Goal: Task Accomplishment & Management: Manage account settings

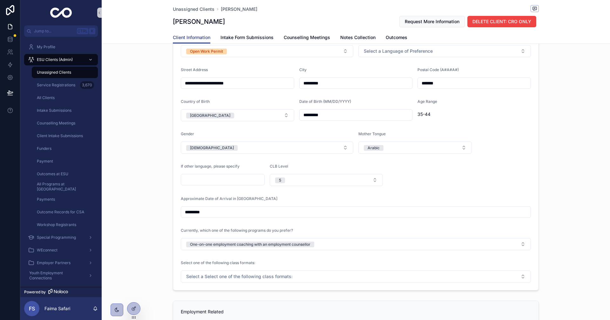
scroll to position [222, 0]
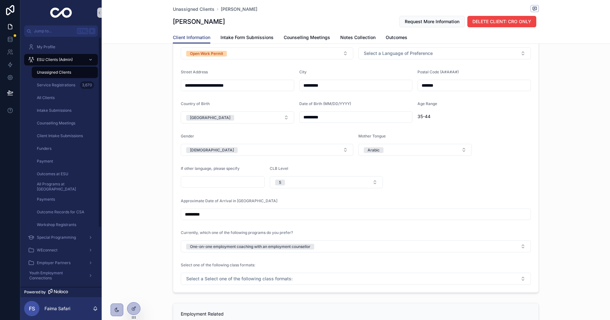
click at [54, 77] on div "Unassigned Clients" at bounding box center [65, 72] width 58 height 10
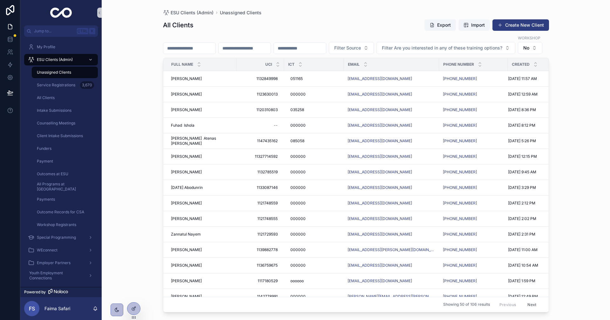
click at [200, 34] on div "All Clients Export Import Create New Client Filter Source Filter Are you intere…" at bounding box center [356, 163] width 386 height 297
click at [201, 44] on input "scrollable content" at bounding box center [189, 48] width 52 height 9
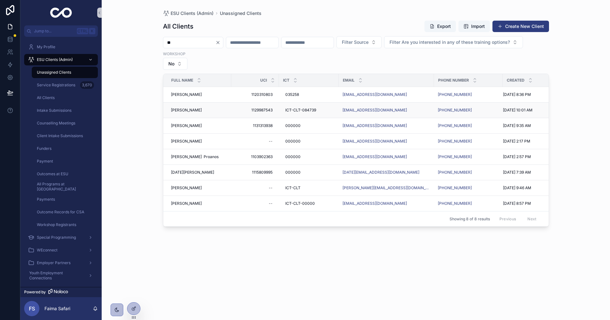
type input "**"
click at [194, 112] on span "[PERSON_NAME]" at bounding box center [186, 110] width 31 height 5
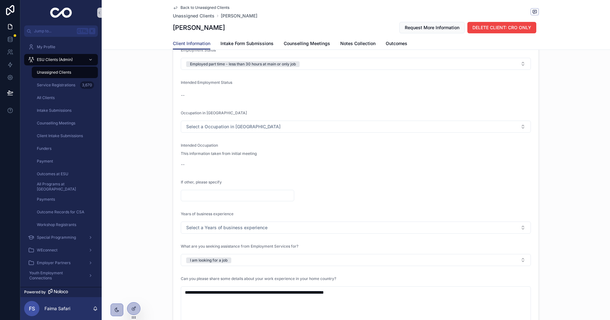
scroll to position [635, 0]
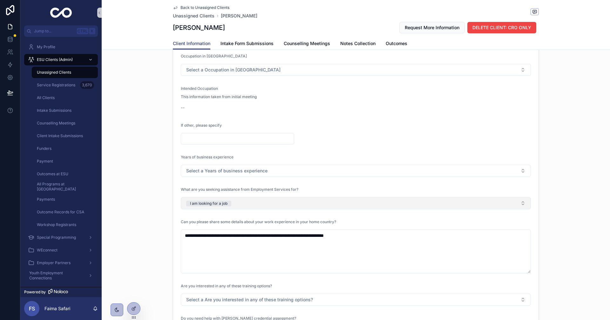
click at [271, 209] on button "I am looking for a job" at bounding box center [356, 203] width 350 height 12
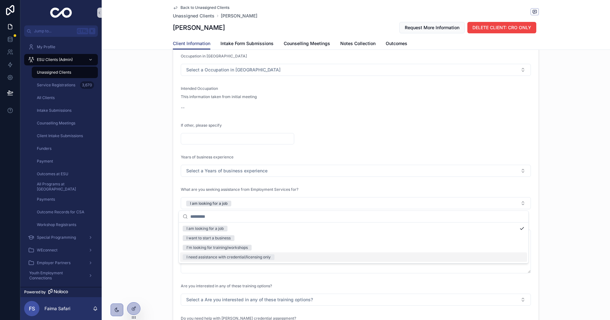
click at [232, 257] on div "I need assistance with credential/licensing only" at bounding box center [229, 258] width 84 height 6
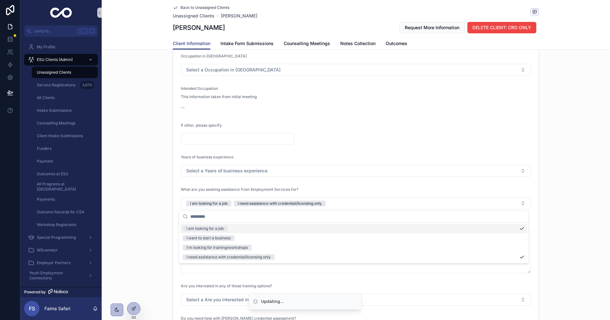
click at [169, 225] on div "**********" at bounding box center [356, 154] width 374 height 520
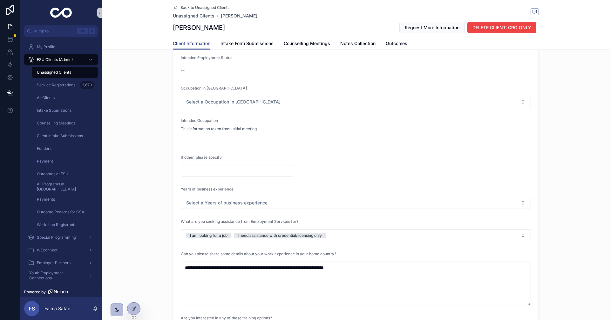
scroll to position [667, 0]
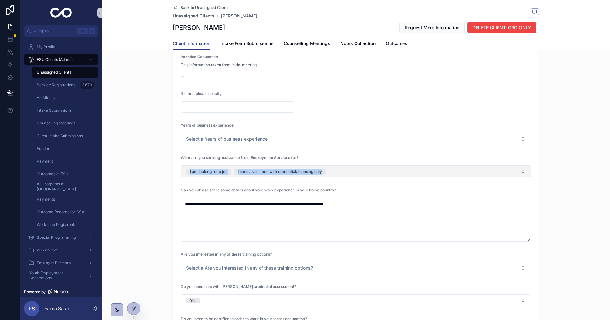
drag, startPoint x: 153, startPoint y: 178, endPoint x: 339, endPoint y: 174, distance: 185.9
click at [339, 174] on div "**********" at bounding box center [356, 122] width 508 height 520
copy span "I am looking for a job I need assistance with credential/licensing only"
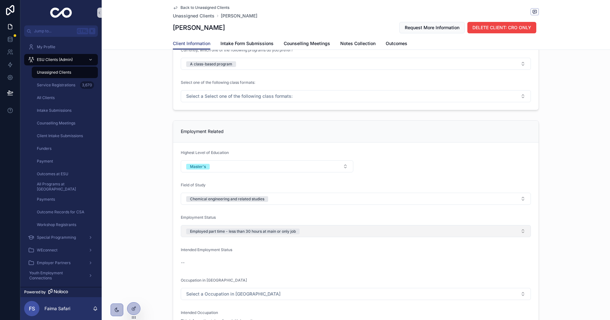
scroll to position [413, 0]
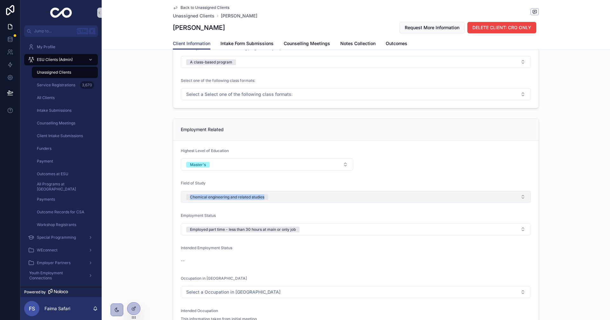
drag, startPoint x: 153, startPoint y: 195, endPoint x: 369, endPoint y: 202, distance: 215.5
copy div "Chemical engineering and related studies"
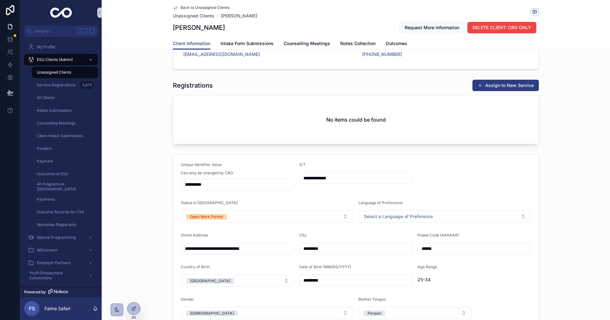
scroll to position [64, 0]
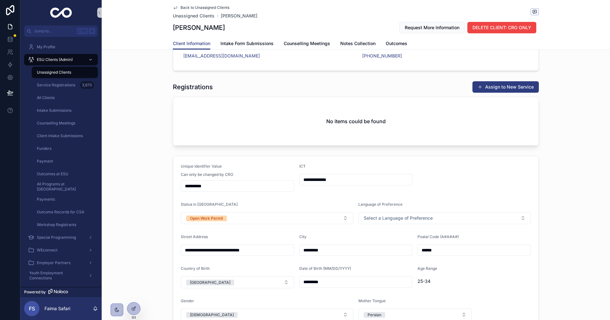
click at [523, 92] on button "Assign to New Service" at bounding box center [505, 86] width 66 height 11
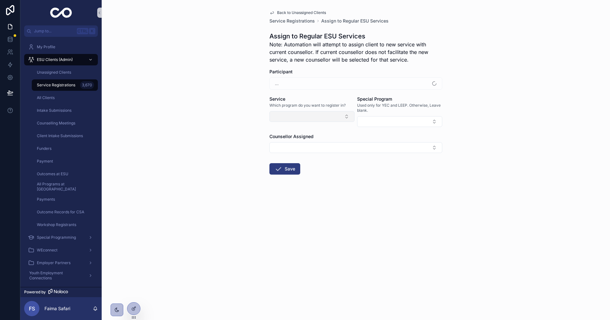
click at [330, 121] on button "Select Button" at bounding box center [311, 116] width 85 height 11
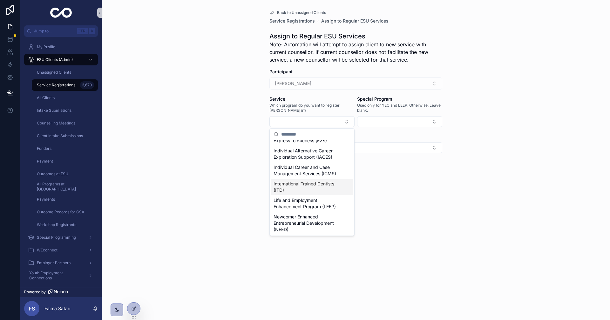
scroll to position [95, 0]
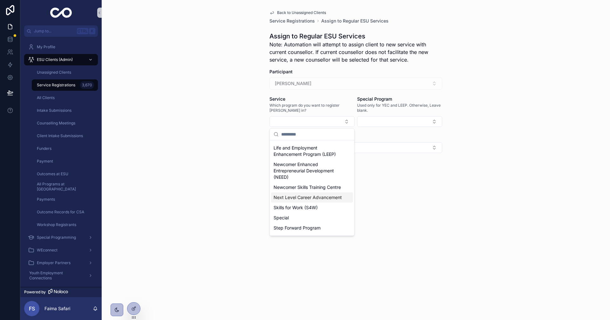
click at [300, 201] on span "Next Level Career Advancement" at bounding box center [308, 197] width 68 height 6
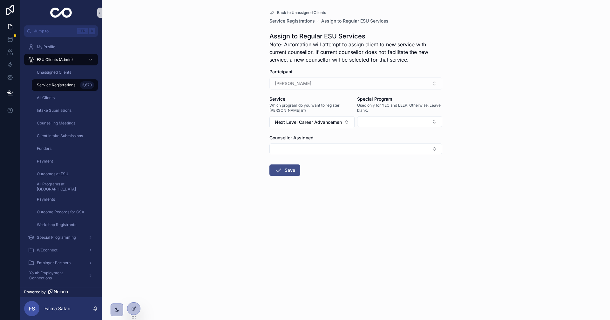
click at [283, 169] on button "Save" at bounding box center [284, 170] width 31 height 11
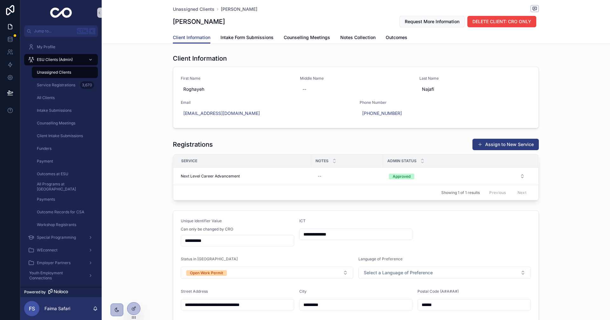
click at [61, 75] on div "Unassigned Clients" at bounding box center [65, 72] width 58 height 10
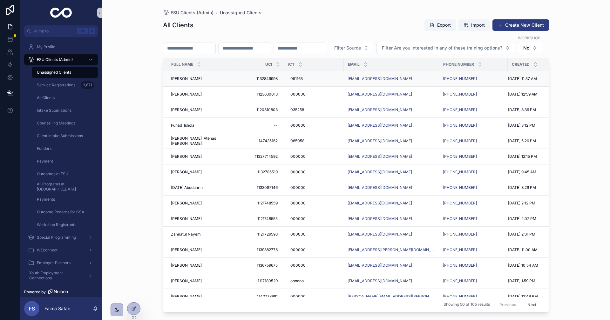
click at [184, 81] on span "[PERSON_NAME]" at bounding box center [186, 78] width 31 height 5
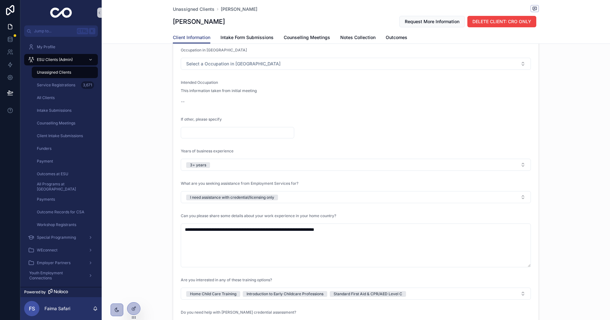
scroll to position [731, 0]
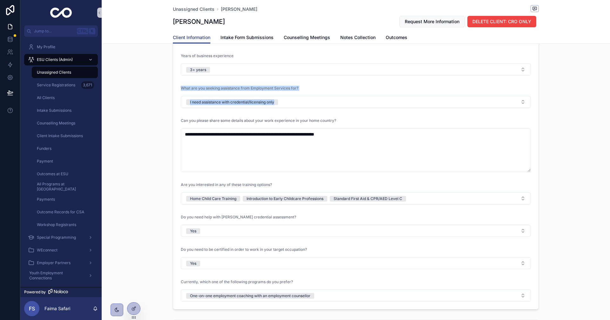
drag, startPoint x: 159, startPoint y: 88, endPoint x: 319, endPoint y: 110, distance: 161.3
click at [319, 110] on div "**********" at bounding box center [356, 52] width 508 height 520
click at [166, 110] on div "**********" at bounding box center [356, 52] width 508 height 520
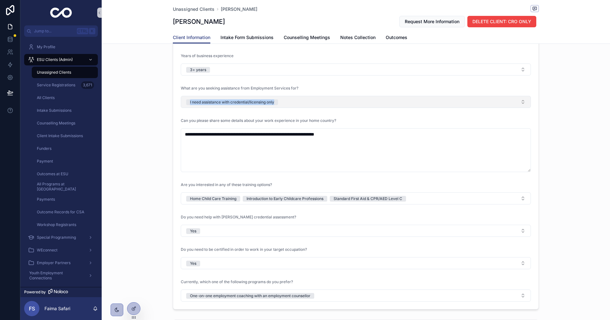
drag, startPoint x: 162, startPoint y: 109, endPoint x: 301, endPoint y: 104, distance: 138.9
click at [301, 104] on div "**********" at bounding box center [356, 52] width 508 height 520
copy div "I need assistance with credential/licensing only"
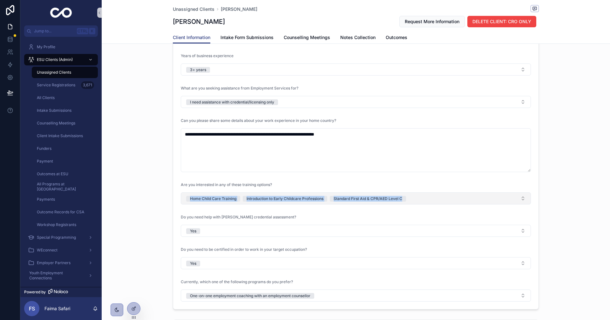
drag, startPoint x: 143, startPoint y: 197, endPoint x: 473, endPoint y: 200, distance: 330.5
click at [473, 200] on div "**********" at bounding box center [356, 52] width 508 height 520
copy span "Home Child Care Training Introduction to Early Childcare Professions Standard F…"
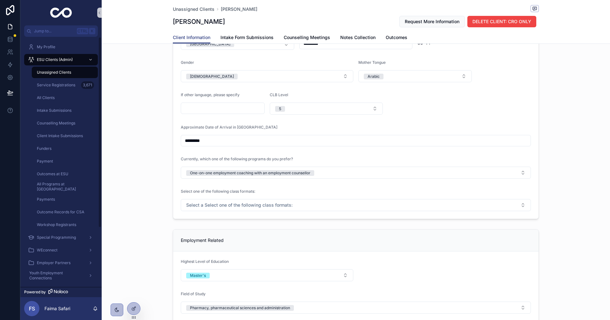
scroll to position [350, 0]
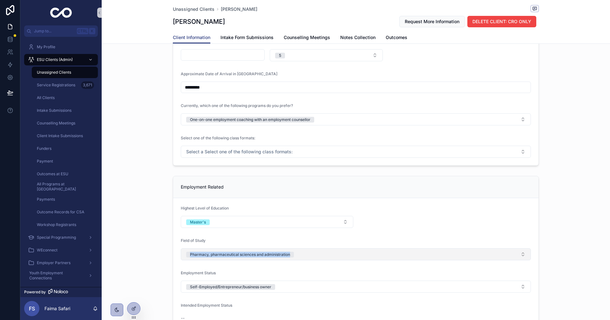
drag, startPoint x: 161, startPoint y: 258, endPoint x: 384, endPoint y: 254, distance: 222.1
copy div "Pharmacy, pharmaceutical sciences and administration"
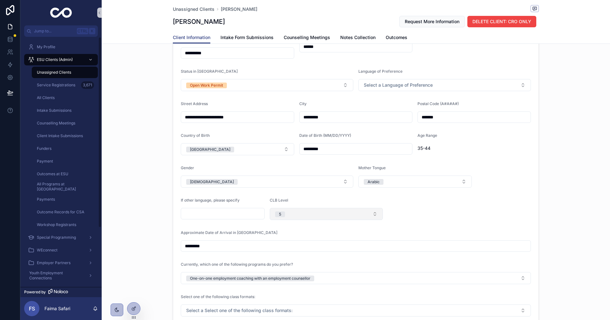
scroll to position [32, 0]
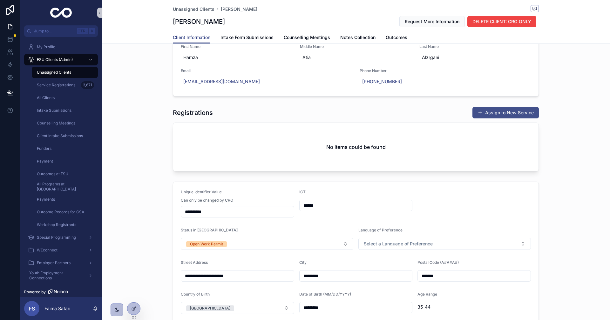
click at [481, 114] on span "scrollable content" at bounding box center [480, 112] width 5 height 5
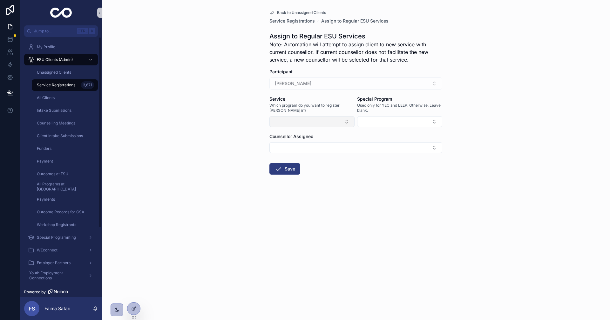
click at [317, 121] on button "Select Button" at bounding box center [311, 121] width 85 height 11
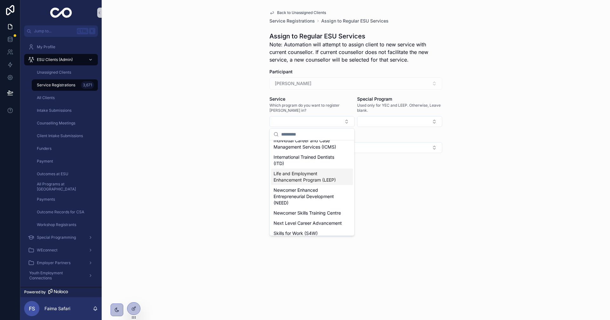
scroll to position [32, 0]
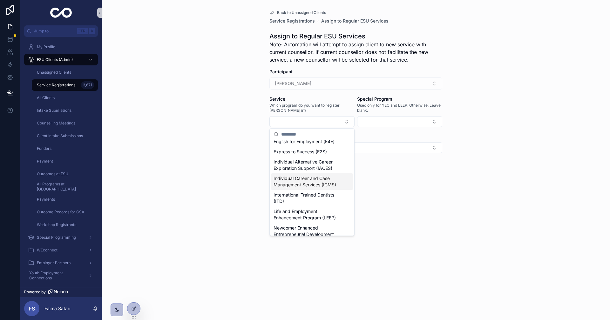
click at [302, 187] on div "Individual Career and Case Management Services (ICMS)" at bounding box center [312, 181] width 82 height 17
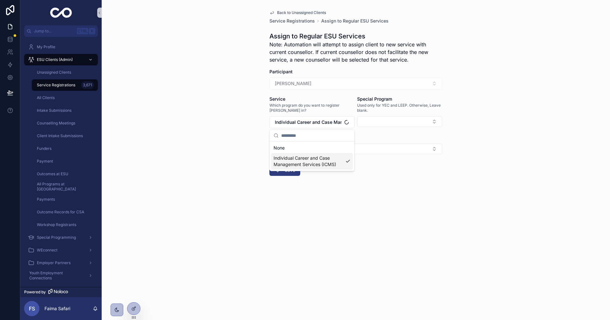
scroll to position [0, 0]
click at [296, 147] on button "Select Button" at bounding box center [355, 149] width 173 height 11
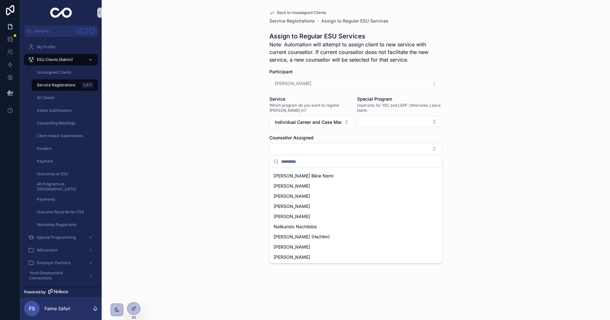
scroll to position [64, 0]
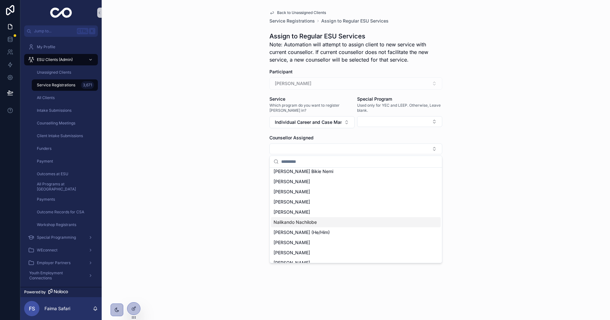
click at [292, 226] on div "Nalikando Nachilobe" at bounding box center [356, 222] width 170 height 10
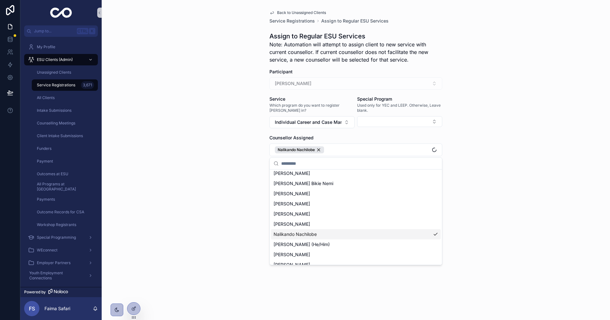
scroll to position [74, 0]
click at [256, 215] on div "Back to Unassigned Clients Service Registrations Assign to Regular ESU Services…" at bounding box center [356, 160] width 508 height 320
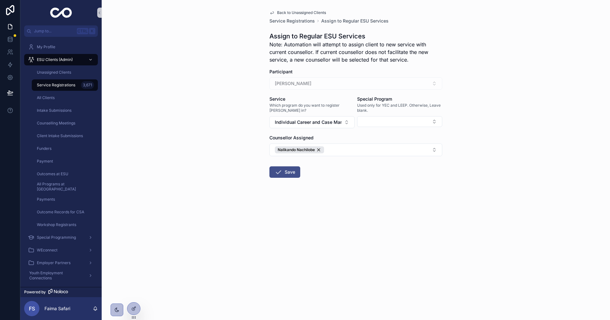
click at [285, 174] on button "Save" at bounding box center [284, 171] width 31 height 11
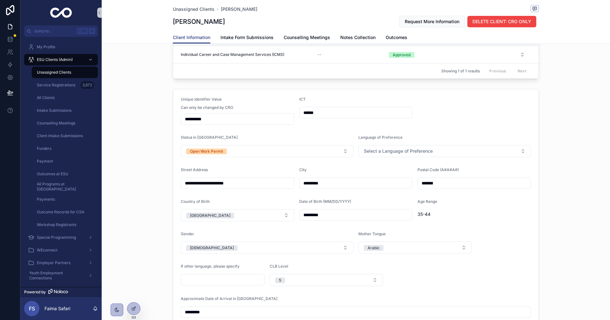
scroll to position [159, 0]
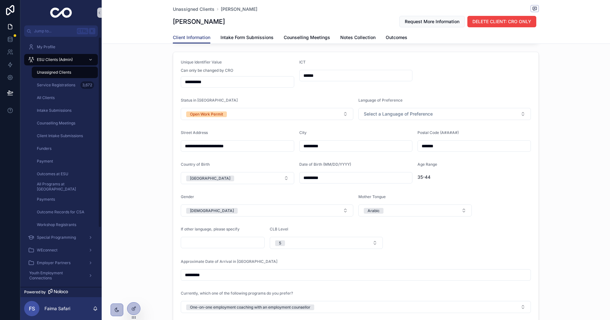
click at [63, 75] on div "Unassigned Clients" at bounding box center [65, 72] width 58 height 10
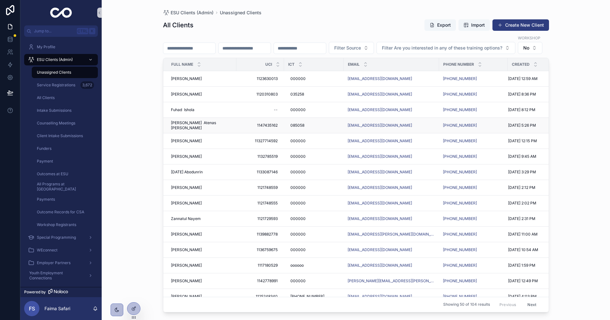
click at [203, 131] on span "[PERSON_NAME] Atenas [PERSON_NAME]" at bounding box center [202, 125] width 62 height 10
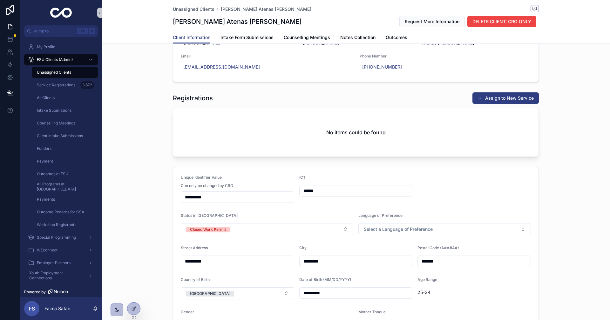
scroll to position [159, 0]
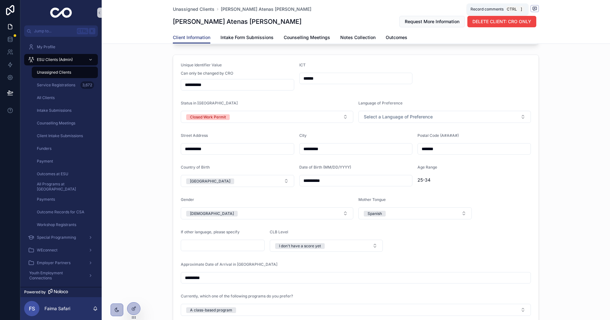
click at [534, 8] on icon "scrollable content" at bounding box center [534, 8] width 5 height 5
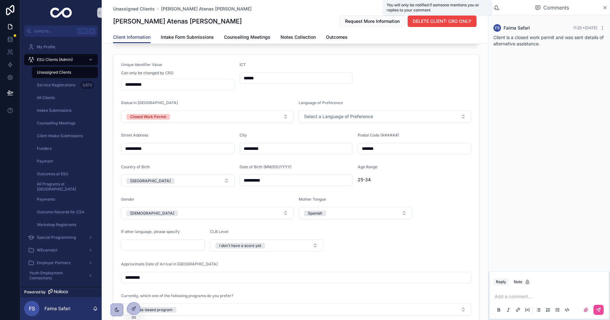
click at [499, 8] on icon "scrollable content" at bounding box center [496, 8] width 6 height 6
click at [495, 8] on icon "scrollable content" at bounding box center [496, 6] width 4 height 3
click at [496, 9] on icon "scrollable content" at bounding box center [497, 9] width 2 height 1
click at [498, 9] on icon "scrollable content" at bounding box center [496, 6] width 4 height 3
click at [609, 6] on div "Comments" at bounding box center [549, 7] width 122 height 15
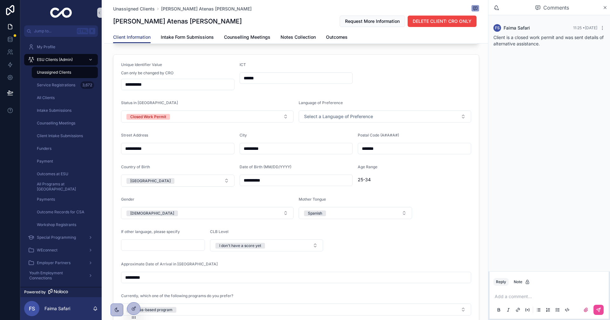
click at [597, 9] on div "Comments" at bounding box center [552, 7] width 101 height 11
click at [607, 9] on icon "scrollable content" at bounding box center [605, 7] width 5 height 5
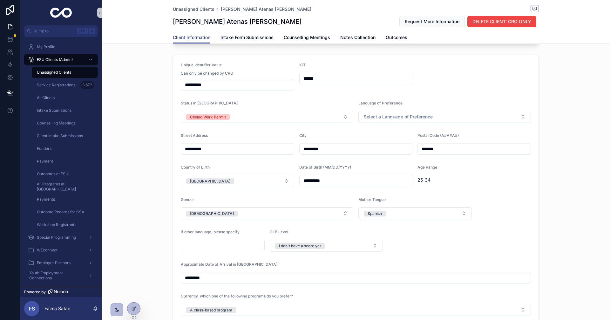
click at [527, 10] on div "Unassigned Clients [PERSON_NAME] Atenas [PERSON_NAME]" at bounding box center [356, 9] width 366 height 8
click at [531, 10] on span "scrollable content" at bounding box center [535, 8] width 8 height 7
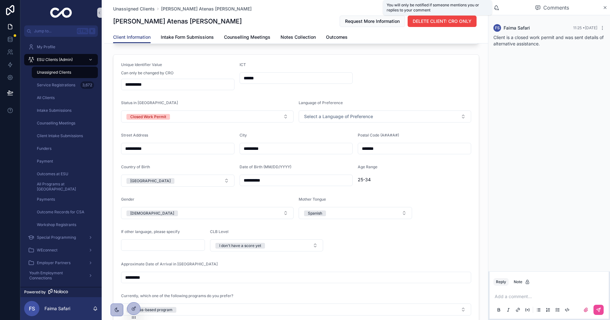
click at [495, 7] on icon "scrollable content" at bounding box center [495, 6] width 3 height 3
click at [607, 9] on icon "scrollable content" at bounding box center [605, 7] width 5 height 5
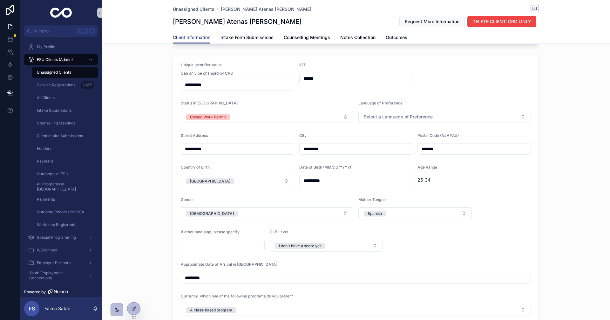
click at [59, 71] on span "Unassigned Clients" at bounding box center [54, 72] width 34 height 5
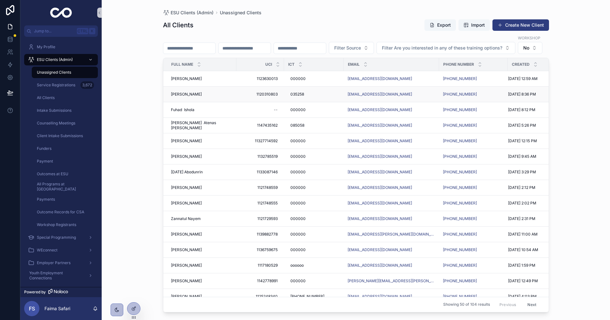
click at [183, 97] on span "[PERSON_NAME]" at bounding box center [186, 94] width 31 height 5
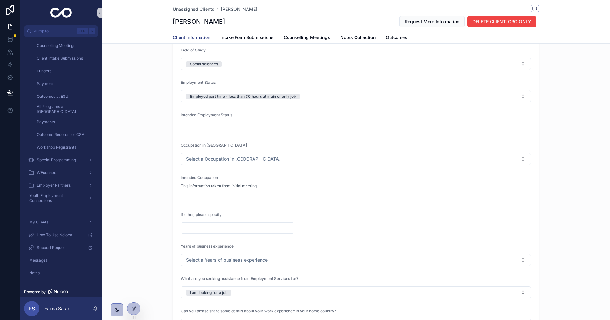
scroll to position [635, 0]
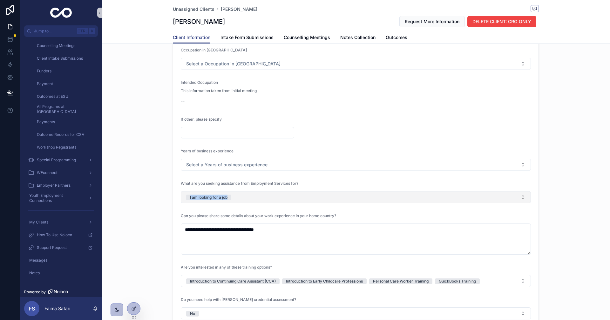
drag, startPoint x: 163, startPoint y: 199, endPoint x: 367, endPoint y: 198, distance: 204.6
click at [367, 198] on div "**********" at bounding box center [356, 141] width 508 height 507
copy div "I am looking for a job"
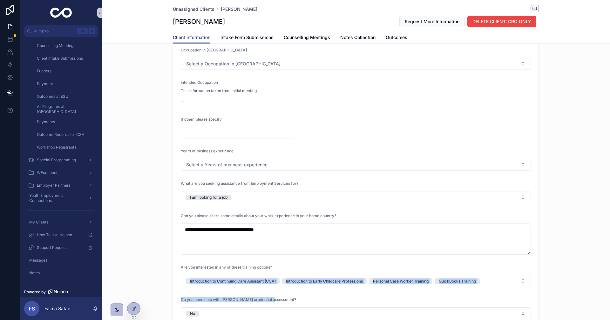
drag, startPoint x: 157, startPoint y: 282, endPoint x: 551, endPoint y: 296, distance: 394.9
click at [551, 296] on div "**********" at bounding box center [356, 141] width 508 height 507
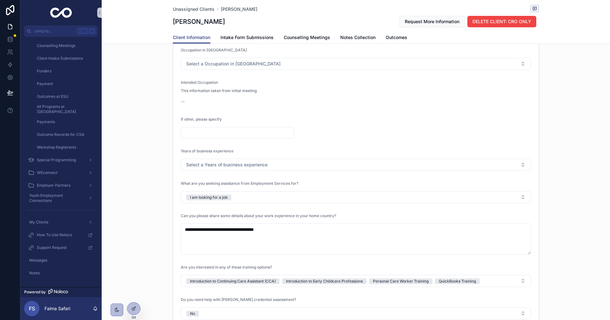
click at [111, 266] on div "**********" at bounding box center [356, 141] width 508 height 507
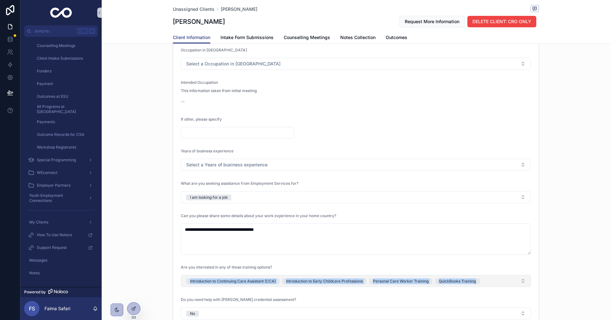
drag, startPoint x: 146, startPoint y: 274, endPoint x: 506, endPoint y: 283, distance: 360.4
click at [506, 283] on div "**********" at bounding box center [356, 141] width 508 height 507
copy span "Introduction to Continuing Care Assistant (CCA) Introduction to Early Childcare…"
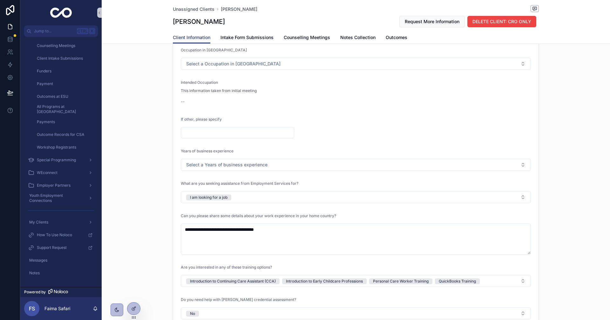
click at [128, 268] on div "**********" at bounding box center [356, 141] width 508 height 507
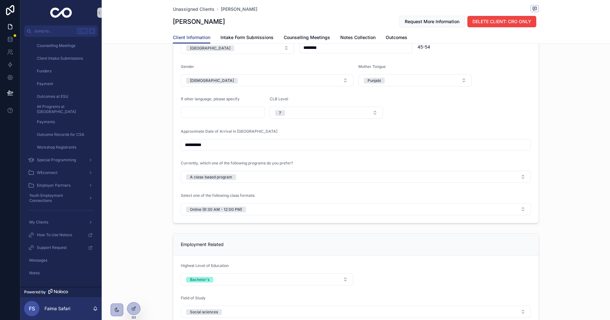
scroll to position [350, 0]
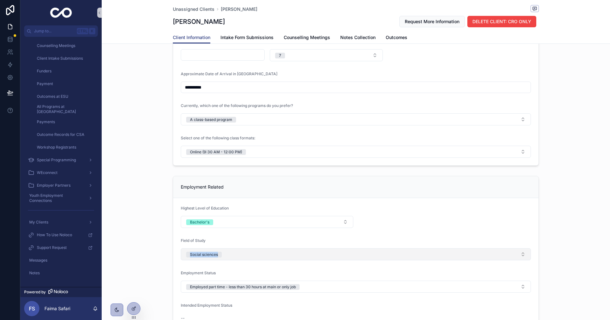
drag, startPoint x: 177, startPoint y: 254, endPoint x: 236, endPoint y: 256, distance: 58.5
copy div "Social sciences"
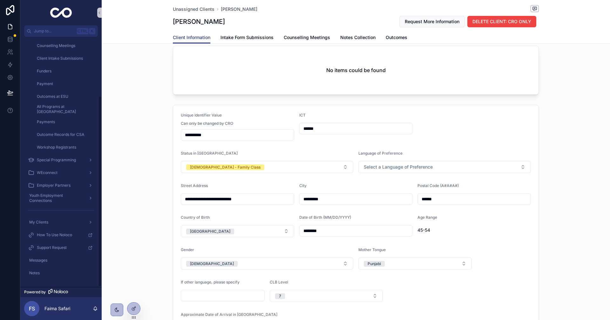
scroll to position [32, 0]
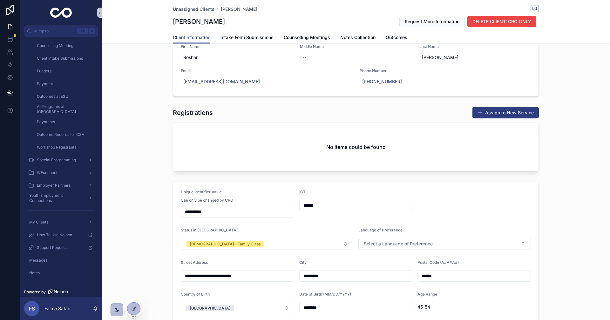
click at [489, 109] on button "Assign to New Service" at bounding box center [505, 112] width 66 height 11
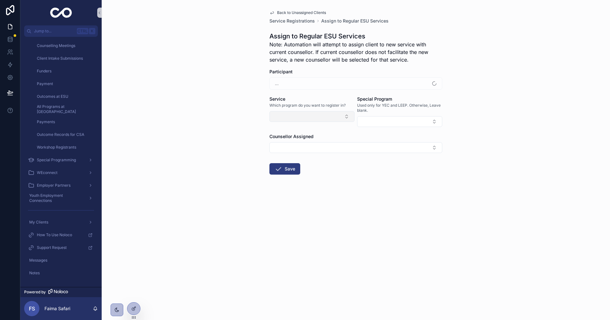
click at [342, 115] on button "Select Button" at bounding box center [311, 116] width 85 height 11
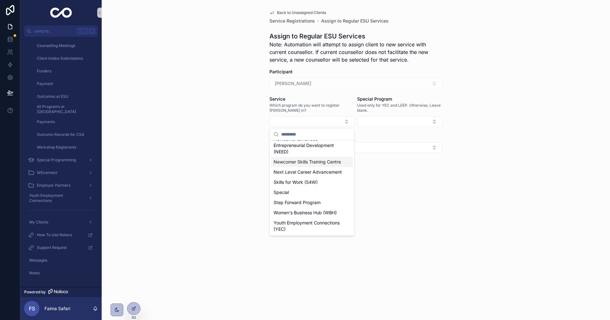
scroll to position [153, 0]
click at [310, 169] on span "Next Level Career Advancement" at bounding box center [308, 172] width 68 height 6
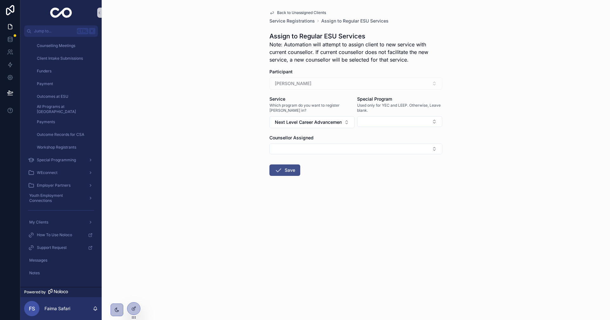
drag, startPoint x: 295, startPoint y: 161, endPoint x: 293, endPoint y: 167, distance: 6.2
click at [293, 167] on form "Participant [PERSON_NAME] Service Which program do you want to register [PERSON…" at bounding box center [355, 143] width 173 height 148
click at [293, 167] on button "Save" at bounding box center [284, 170] width 31 height 11
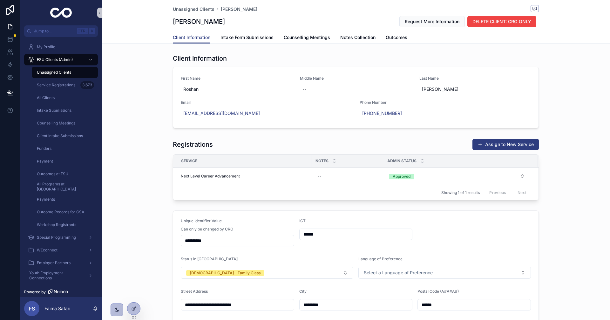
click at [72, 73] on div "Unassigned Clients" at bounding box center [65, 72] width 58 height 10
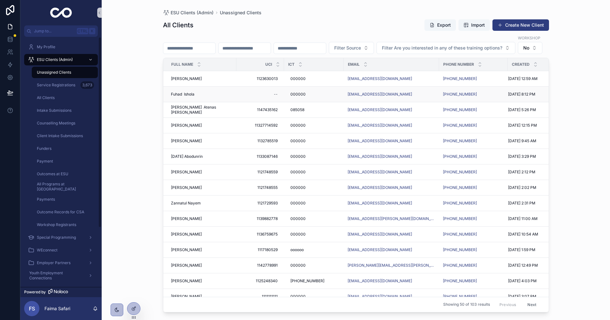
click at [190, 97] on span "Fuhad Ishola" at bounding box center [183, 94] width 24 height 5
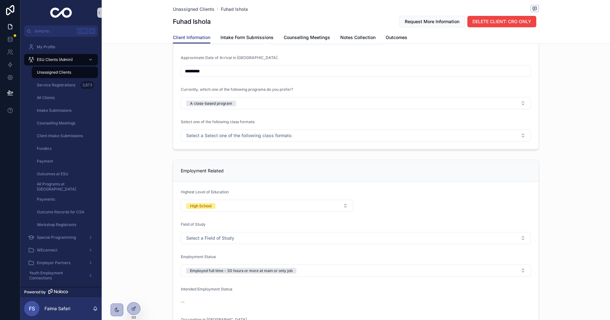
scroll to position [286, 0]
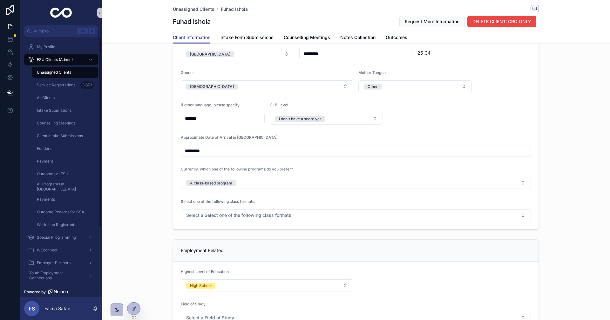
click at [79, 77] on div "Unassigned Clients" at bounding box center [65, 72] width 58 height 10
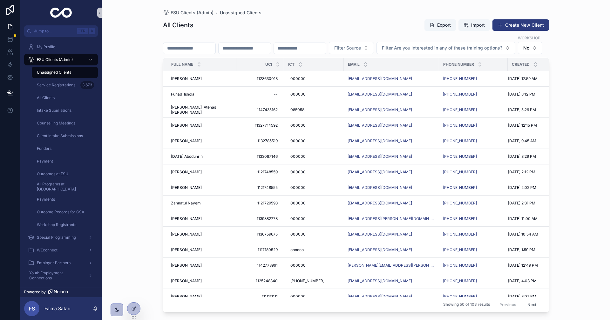
click at [188, 44] on input "scrollable content" at bounding box center [189, 48] width 52 height 9
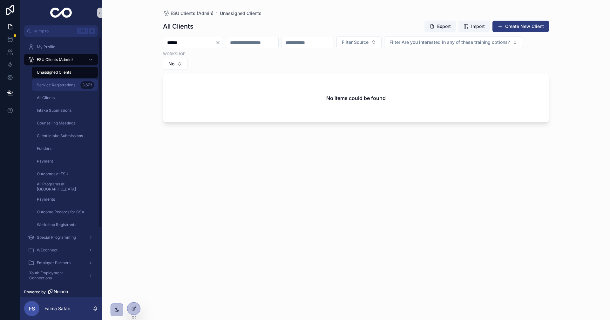
type input "******"
click at [93, 80] on link "Service Registrations 3,673" at bounding box center [65, 84] width 66 height 11
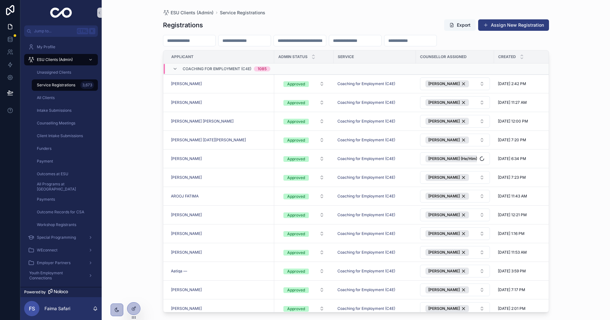
click at [202, 41] on input "scrollable content" at bounding box center [189, 40] width 52 height 9
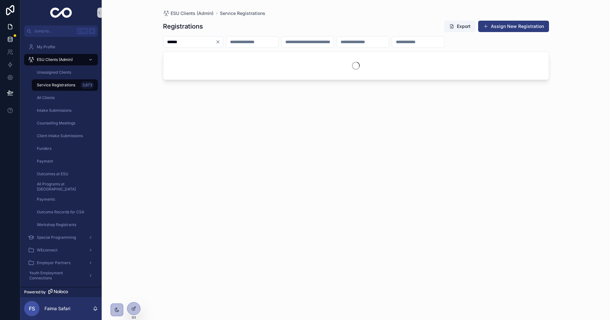
type input "******"
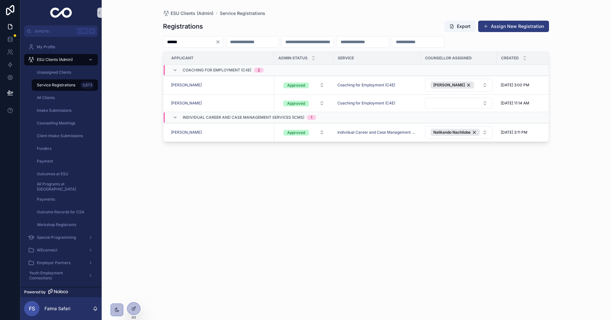
click at [221, 41] on icon "Clear" at bounding box center [217, 41] width 5 height 5
click at [62, 71] on span "Unassigned Clients" at bounding box center [54, 72] width 34 height 5
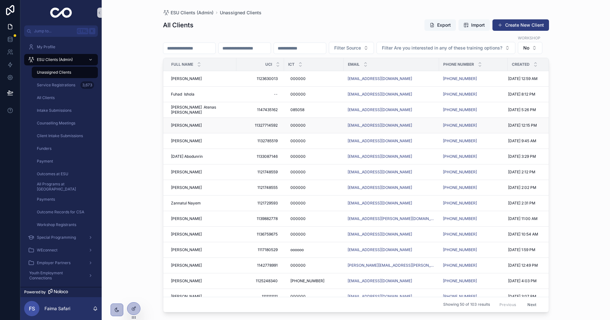
click at [186, 128] on span "[PERSON_NAME]" at bounding box center [186, 125] width 31 height 5
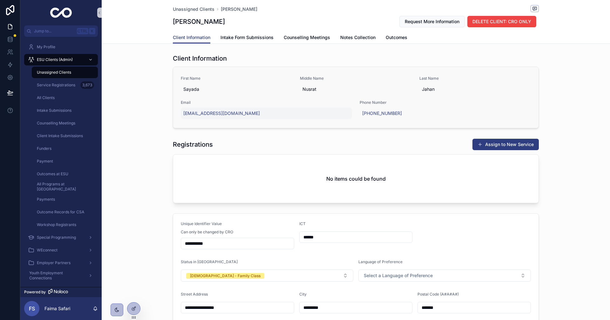
click at [69, 74] on span "Unassigned Clients" at bounding box center [54, 72] width 34 height 5
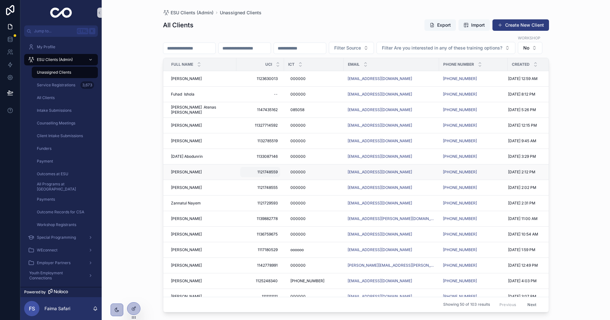
scroll to position [127, 0]
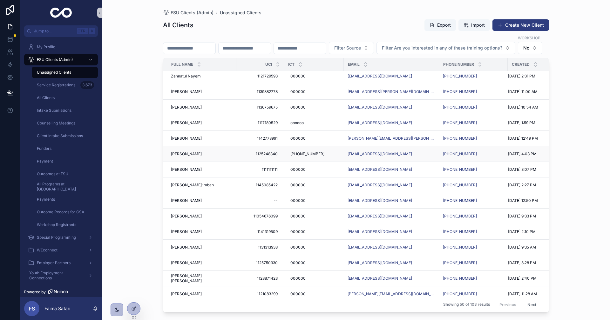
click at [201, 157] on div "[PERSON_NAME] [PERSON_NAME]" at bounding box center [202, 154] width 62 height 5
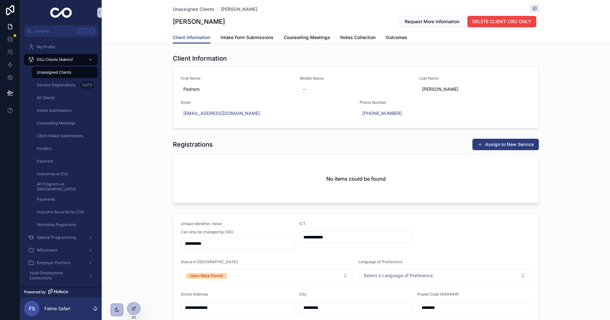
click at [347, 239] on input "**********" at bounding box center [356, 237] width 113 height 9
type input "*"
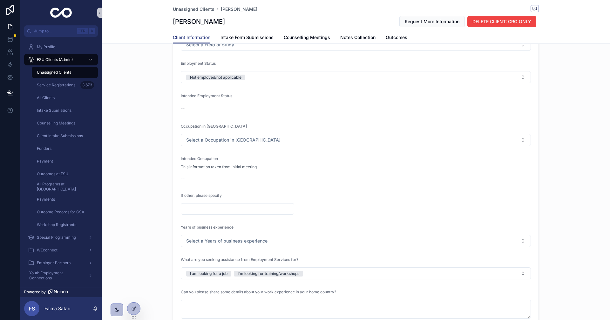
scroll to position [604, 0]
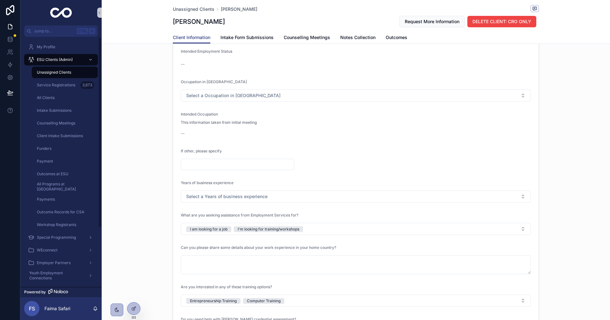
click at [61, 73] on span "Unassigned Clients" at bounding box center [54, 72] width 34 height 5
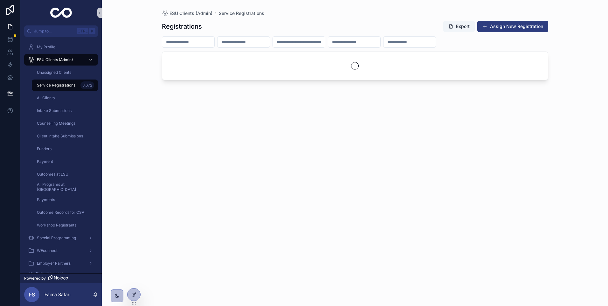
click at [298, 128] on div "Registrations Export Assign New Registration" at bounding box center [355, 158] width 386 height 282
click at [269, 43] on input "scrollable content" at bounding box center [243, 41] width 52 height 9
paste input "**********"
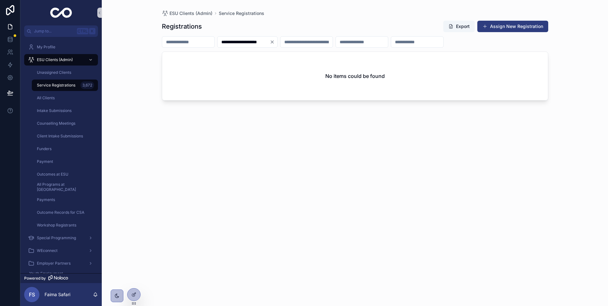
type input "**********"
click at [275, 40] on icon "Clear" at bounding box center [271, 41] width 5 height 5
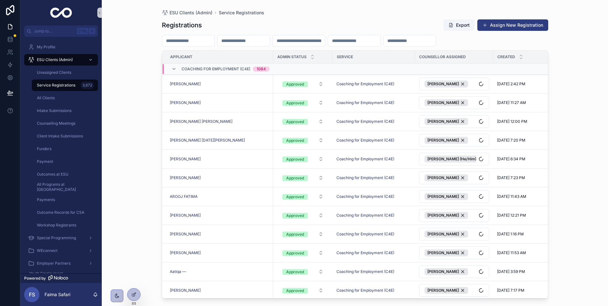
click at [171, 48] on div "Registrations Export Assign New Registration Applicant Admin Status Service Cou…" at bounding box center [355, 156] width 386 height 283
drag, startPoint x: 181, startPoint y: 37, endPoint x: 180, endPoint y: 48, distance: 11.3
click at [180, 48] on div "Registrations Export Assign New Registration Applicant Admin Status Service Cou…" at bounding box center [355, 156] width 386 height 283
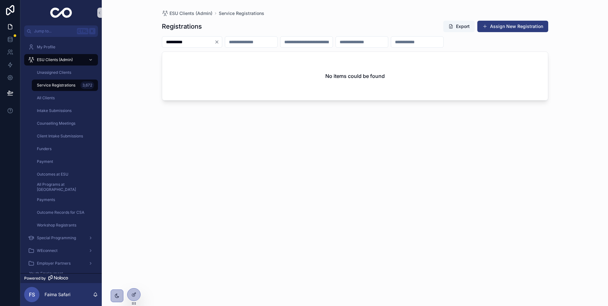
type input "**********"
click at [222, 44] on button "Clear" at bounding box center [218, 41] width 8 height 5
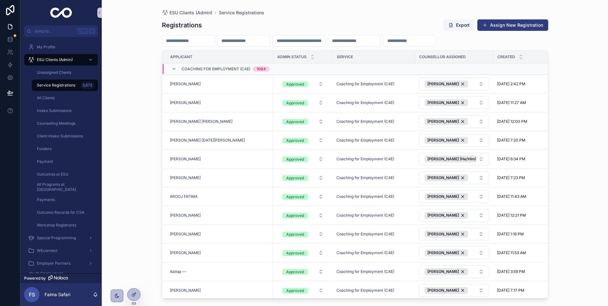
paste input "**********"
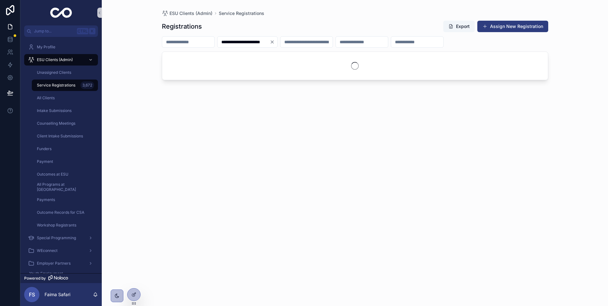
type input "**********"
click at [275, 44] on icon "Clear" at bounding box center [271, 41] width 5 height 5
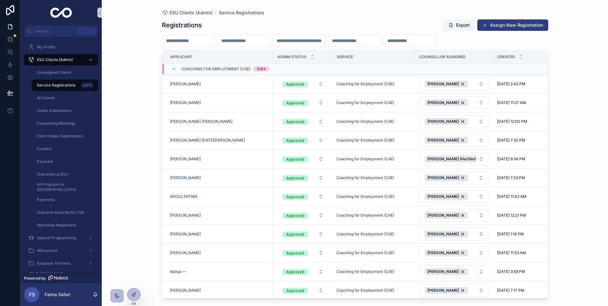
click at [270, 36] on div "scrollable content" at bounding box center [243, 40] width 53 height 11
click at [269, 41] on input "scrollable content" at bounding box center [243, 40] width 52 height 9
paste input "**********"
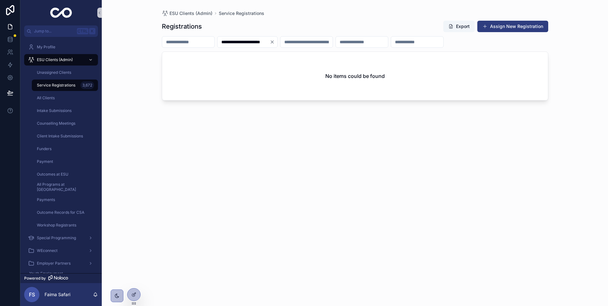
type input "**********"
click at [275, 43] on icon "Clear" at bounding box center [271, 41] width 5 height 5
